Goal: Check status: Check status

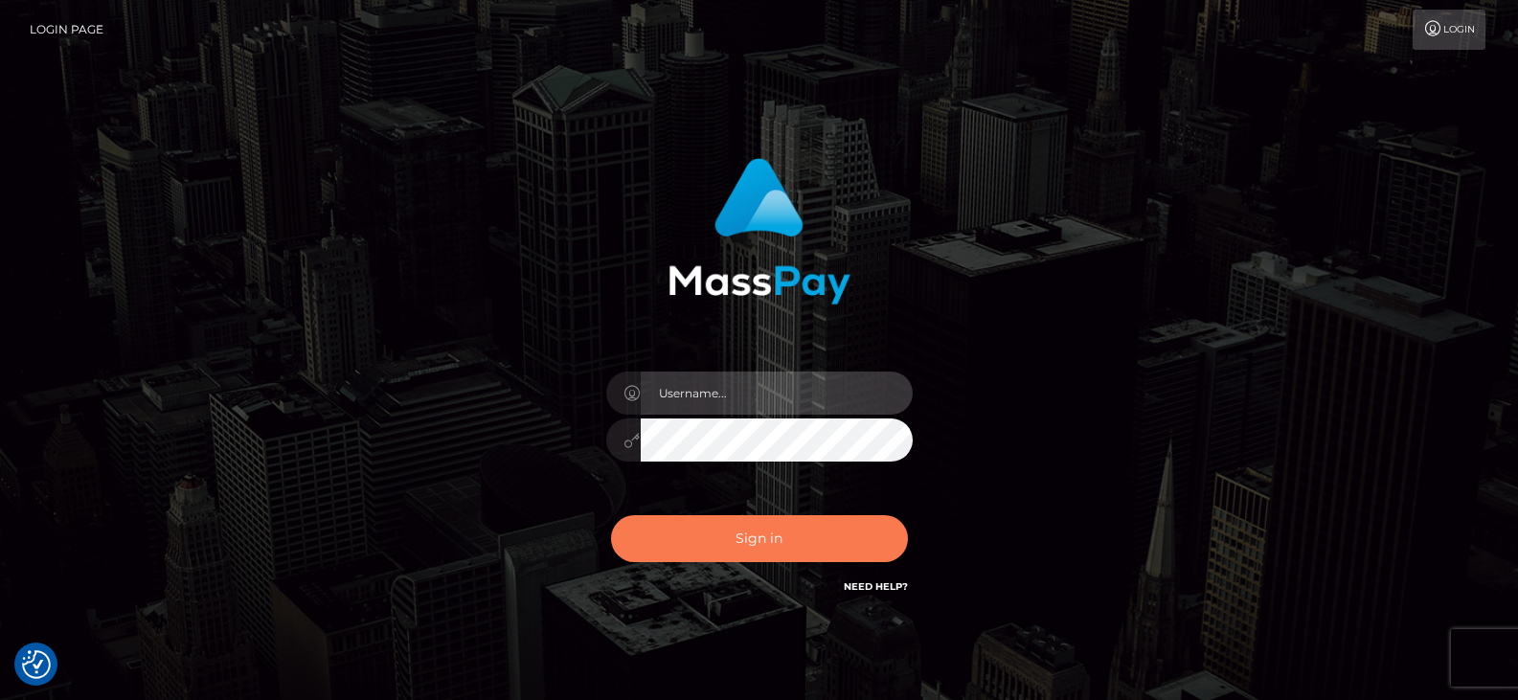
type input "Nocelyn.xcite"
click at [690, 535] on button "Sign in" at bounding box center [759, 538] width 297 height 47
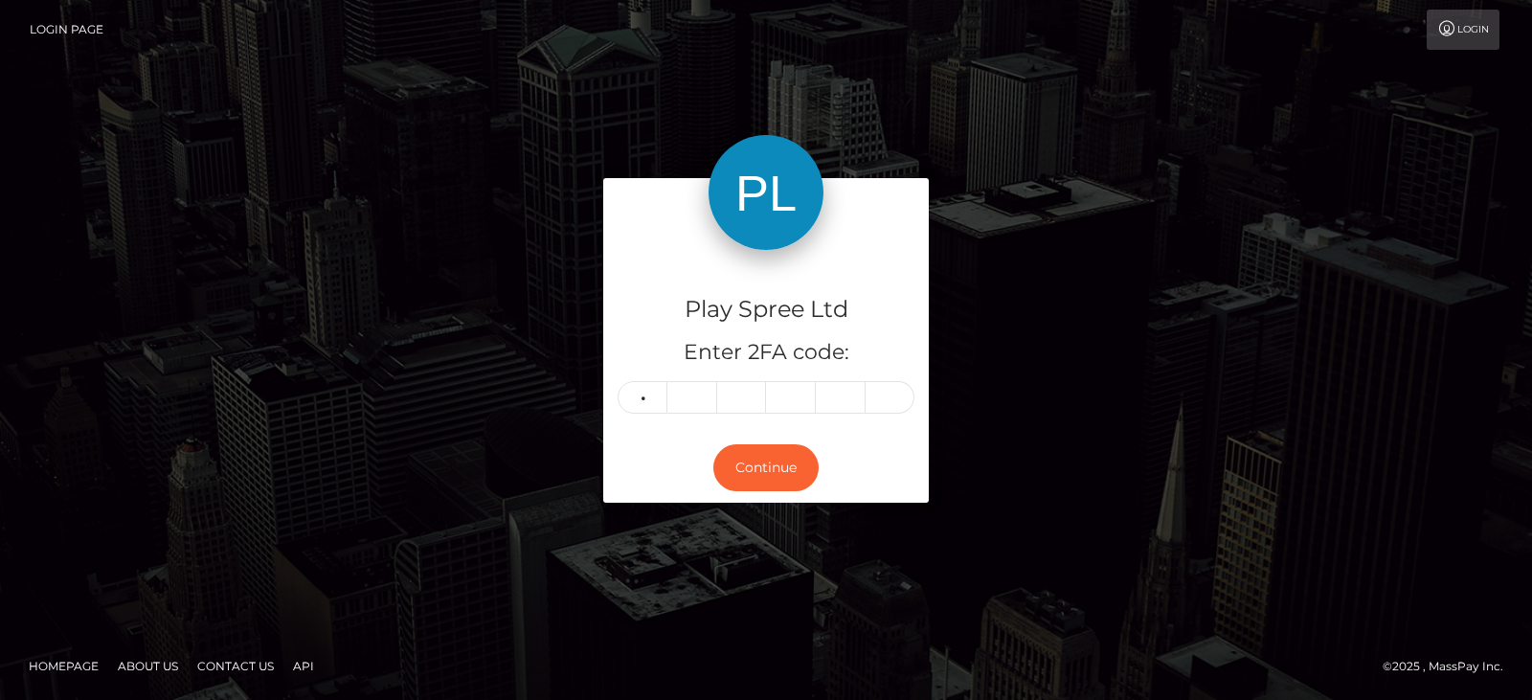
type input "9"
type input "7"
type input "8"
type input "1"
type input "6"
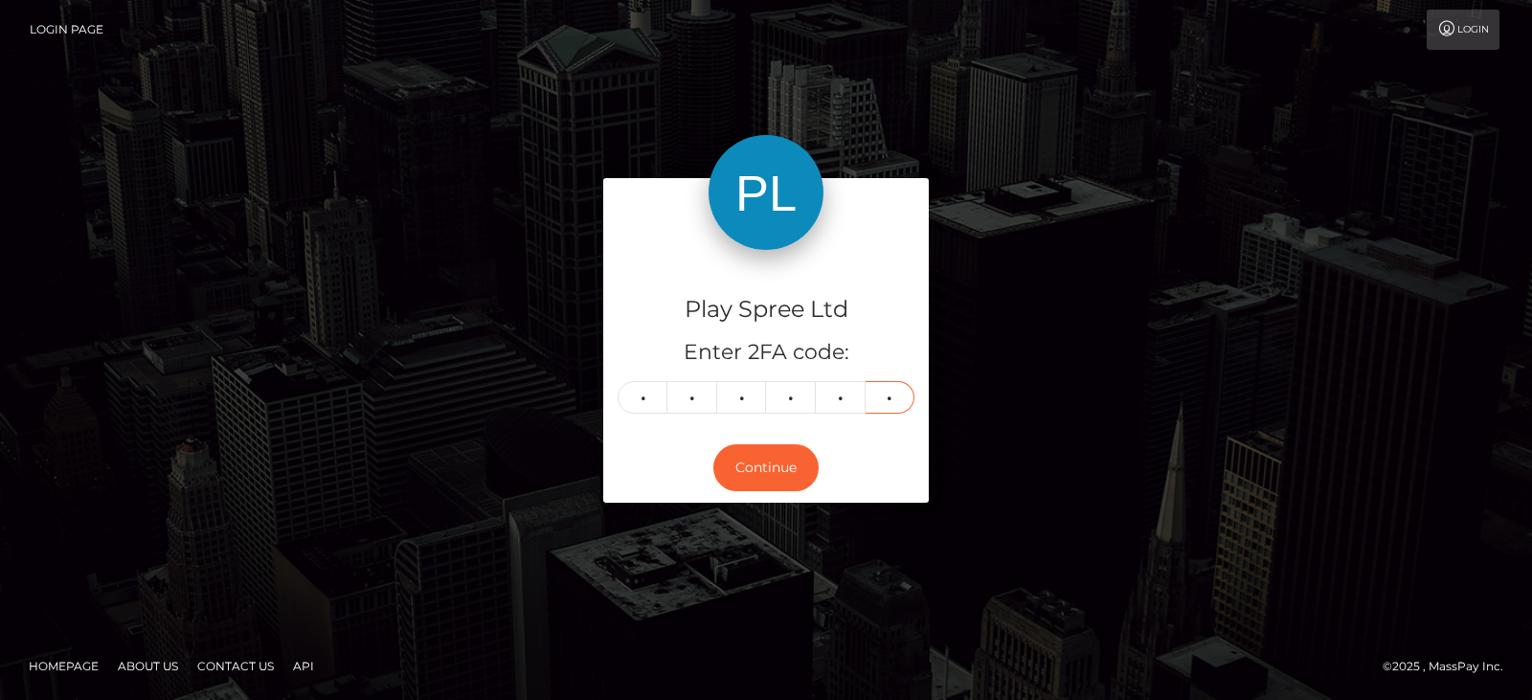
type input "4"
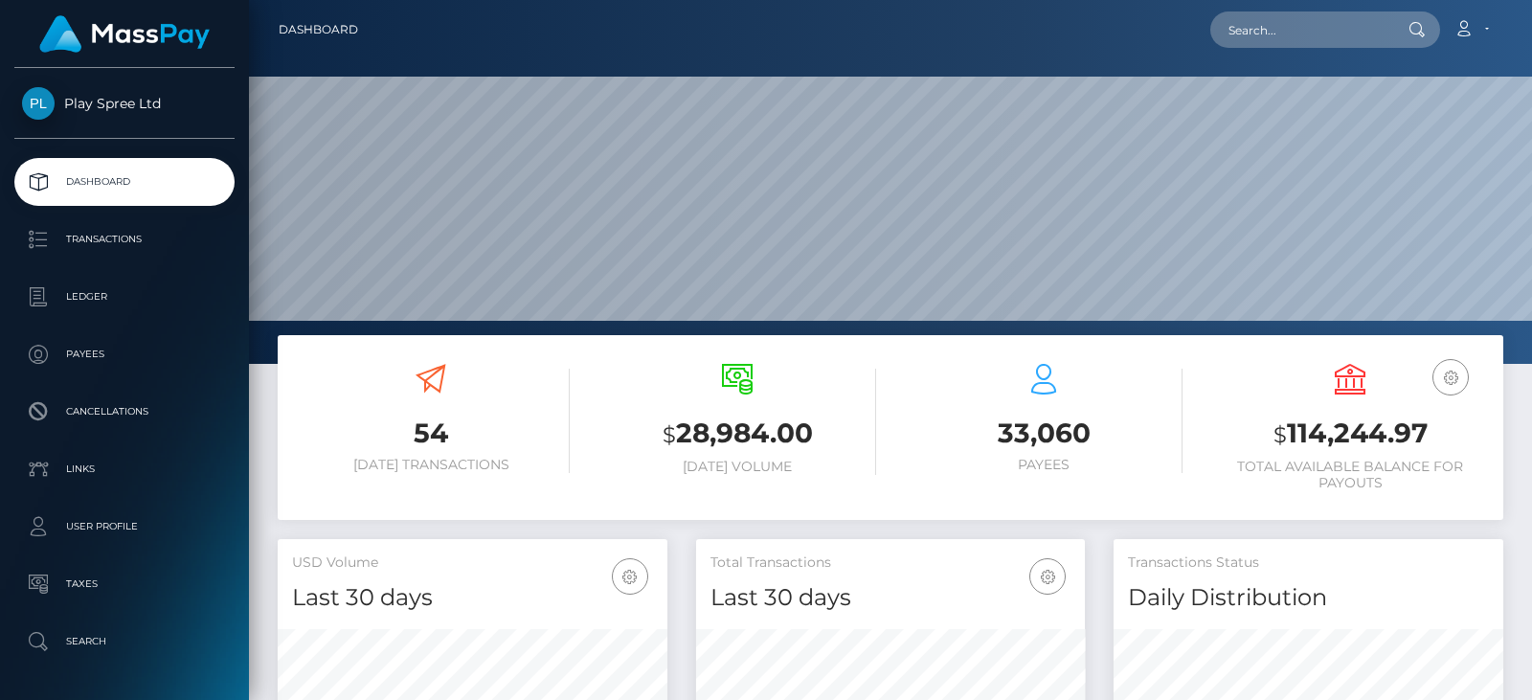
scroll to position [340, 389]
click at [1332, 433] on h3 "$ 114,244.97" at bounding box center [1350, 434] width 278 height 39
click at [1331, 433] on h3 "$ 114,244.97" at bounding box center [1350, 434] width 278 height 39
copy h3 "114,244.97"
